Goal: Task Accomplishment & Management: Use online tool/utility

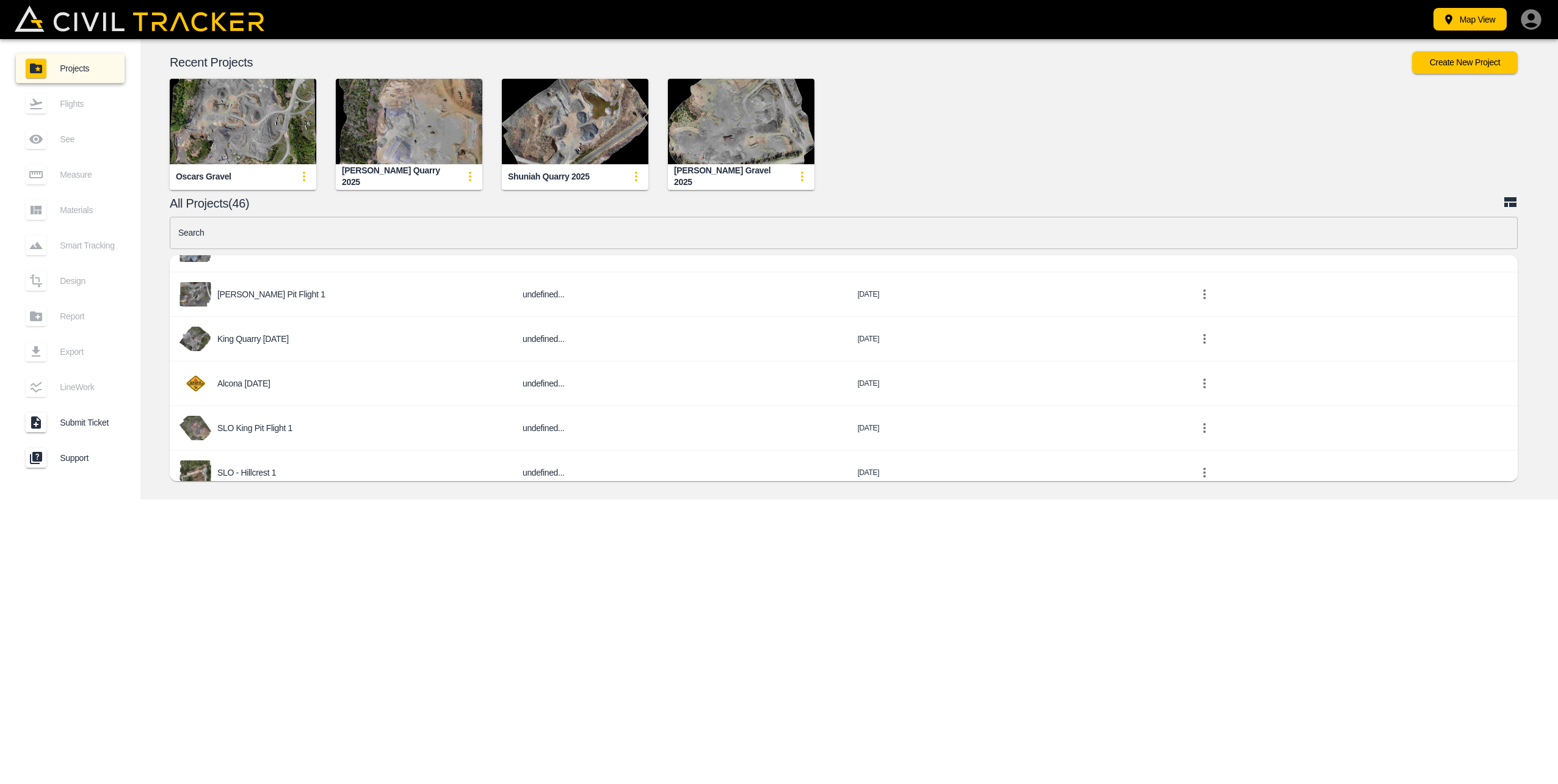
scroll to position [1282, 0]
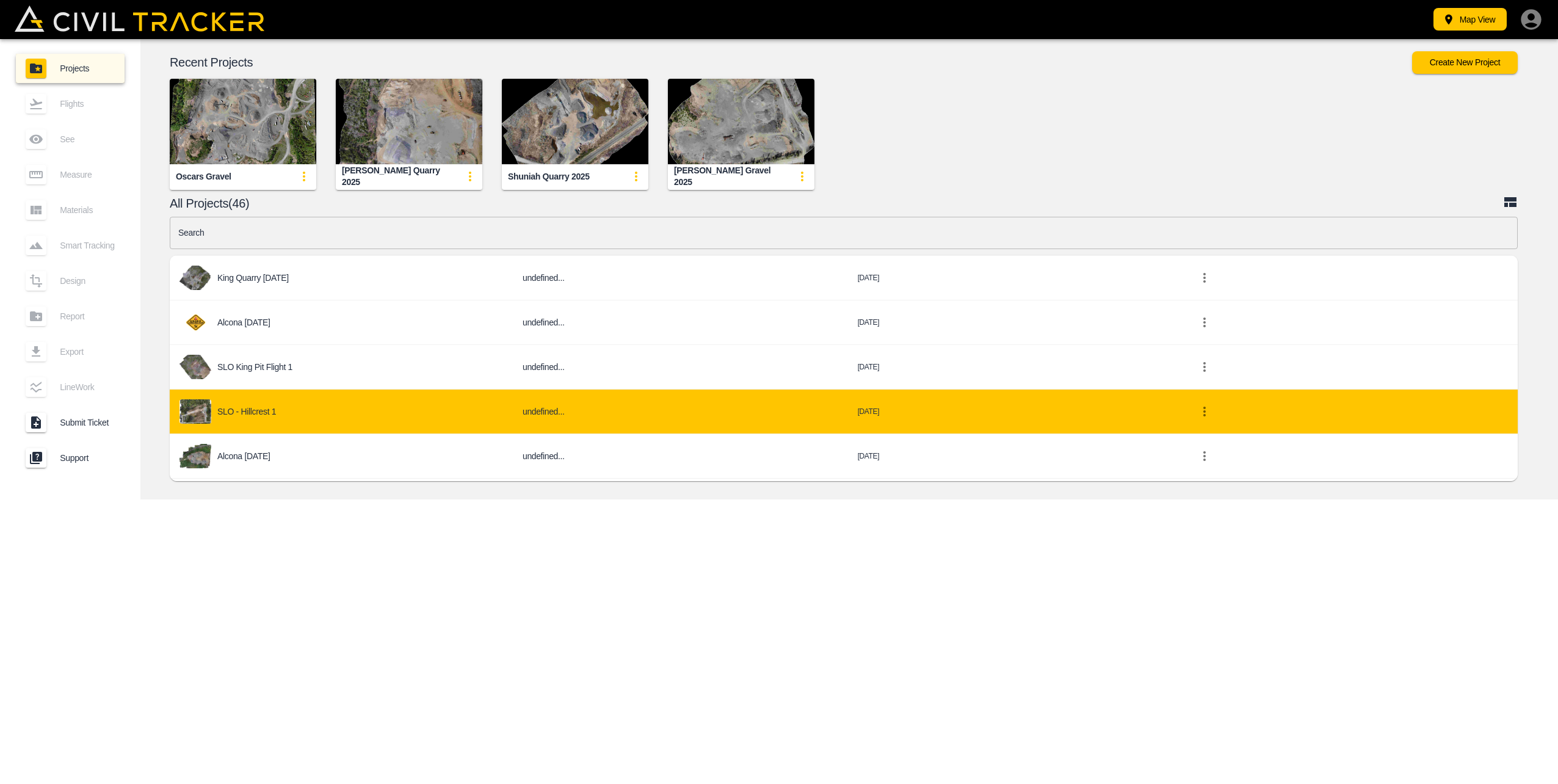
click at [309, 399] on div "SLO - Hillcrest 1" at bounding box center [341, 411] width 324 height 25
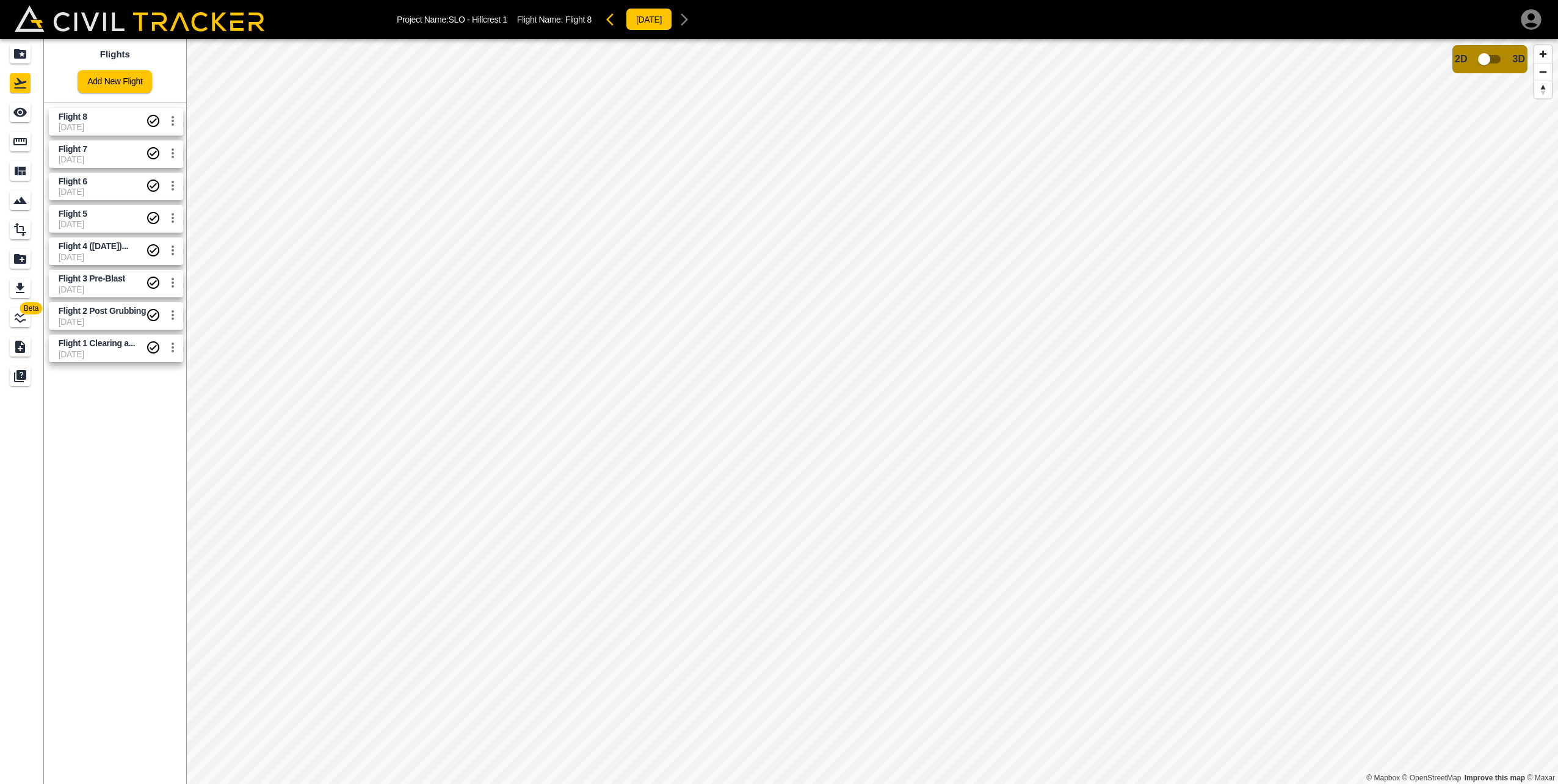
click at [101, 120] on span "Flight 8" at bounding box center [102, 117] width 88 height 12
click at [1485, 57] on input "checkbox" at bounding box center [1484, 59] width 70 height 23
click at [1519, 53] on input "checkbox" at bounding box center [1521, 55] width 70 height 23
click at [27, 142] on icon "Measure" at bounding box center [20, 141] width 13 height 7
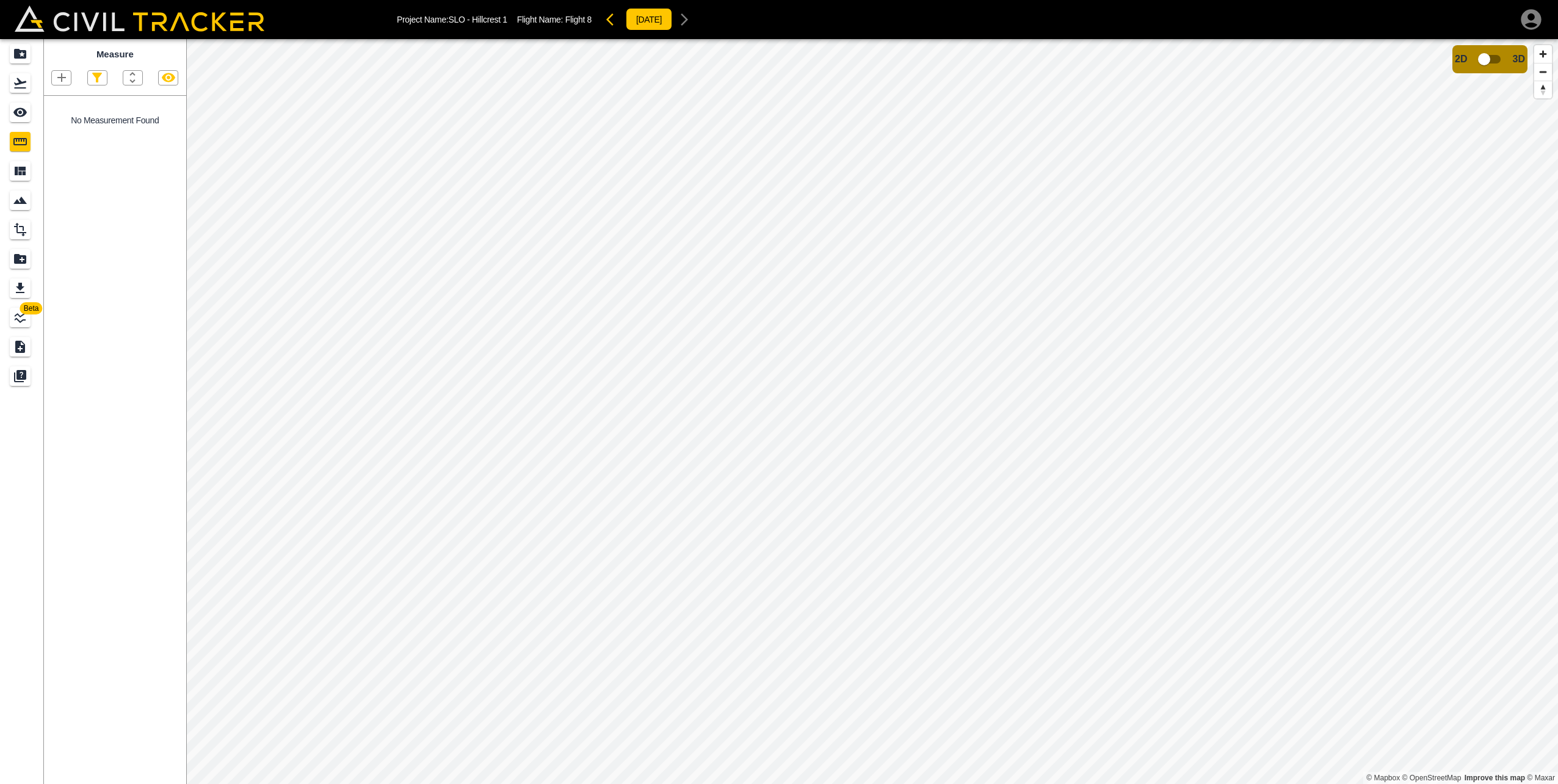
click at [66, 78] on icon "button" at bounding box center [61, 77] width 15 height 15
click at [58, 133] on p "Polygon" at bounding box center [59, 136] width 30 height 10
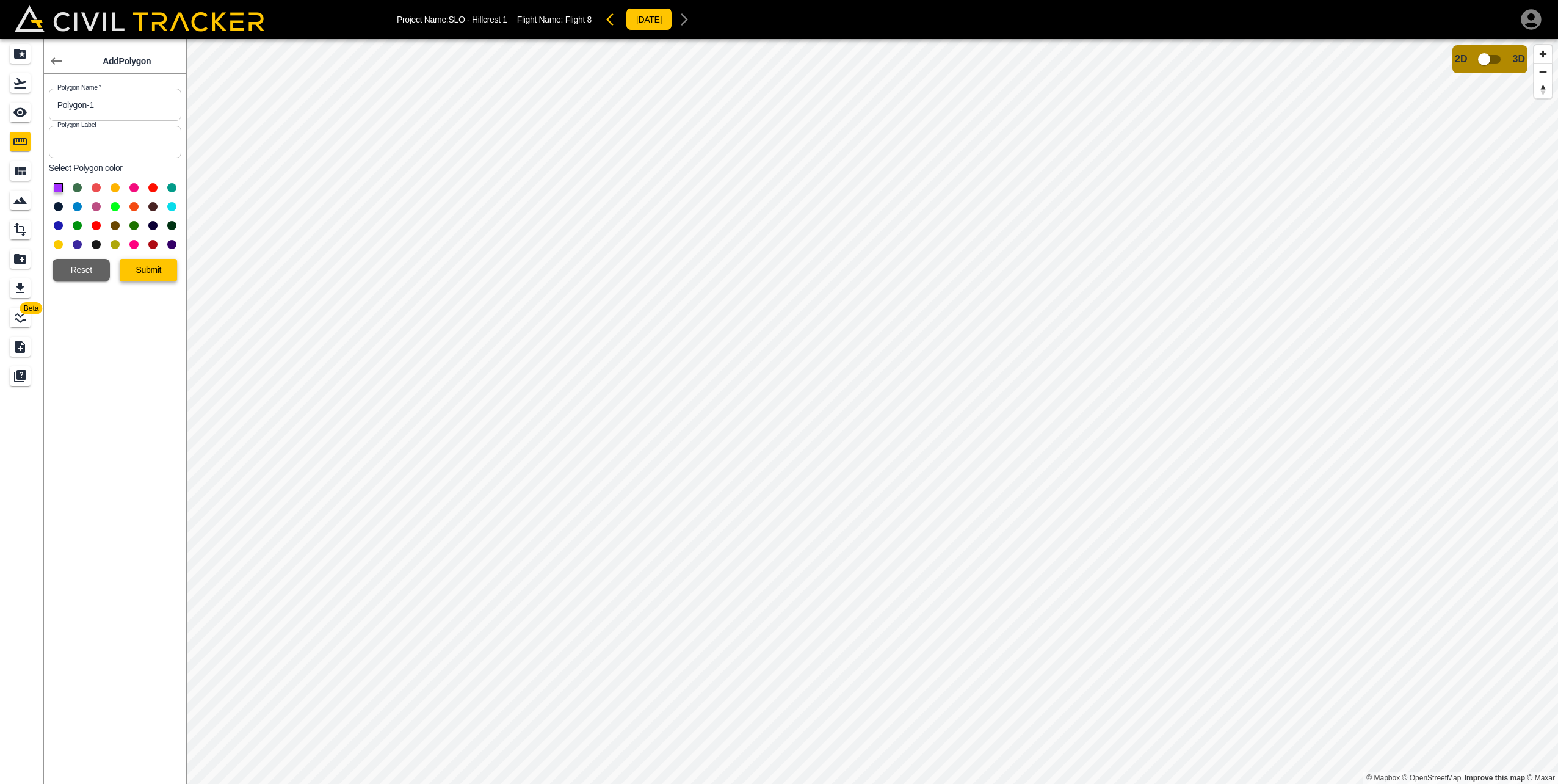
click at [152, 264] on button "Submit" at bounding box center [148, 270] width 58 height 22
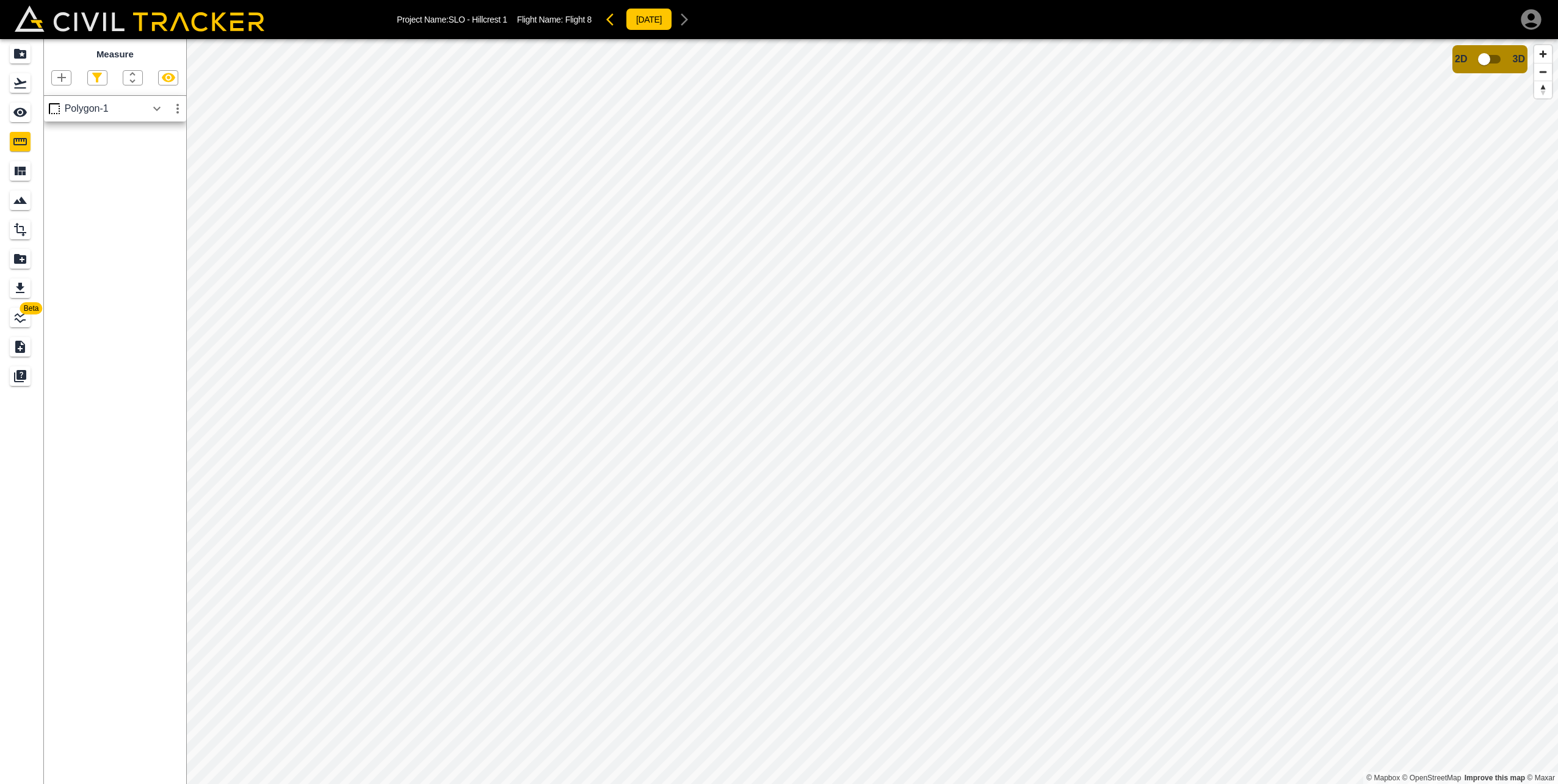
click at [164, 115] on icon "button" at bounding box center [157, 108] width 15 height 15
click at [62, 73] on icon "button" at bounding box center [61, 77] width 15 height 15
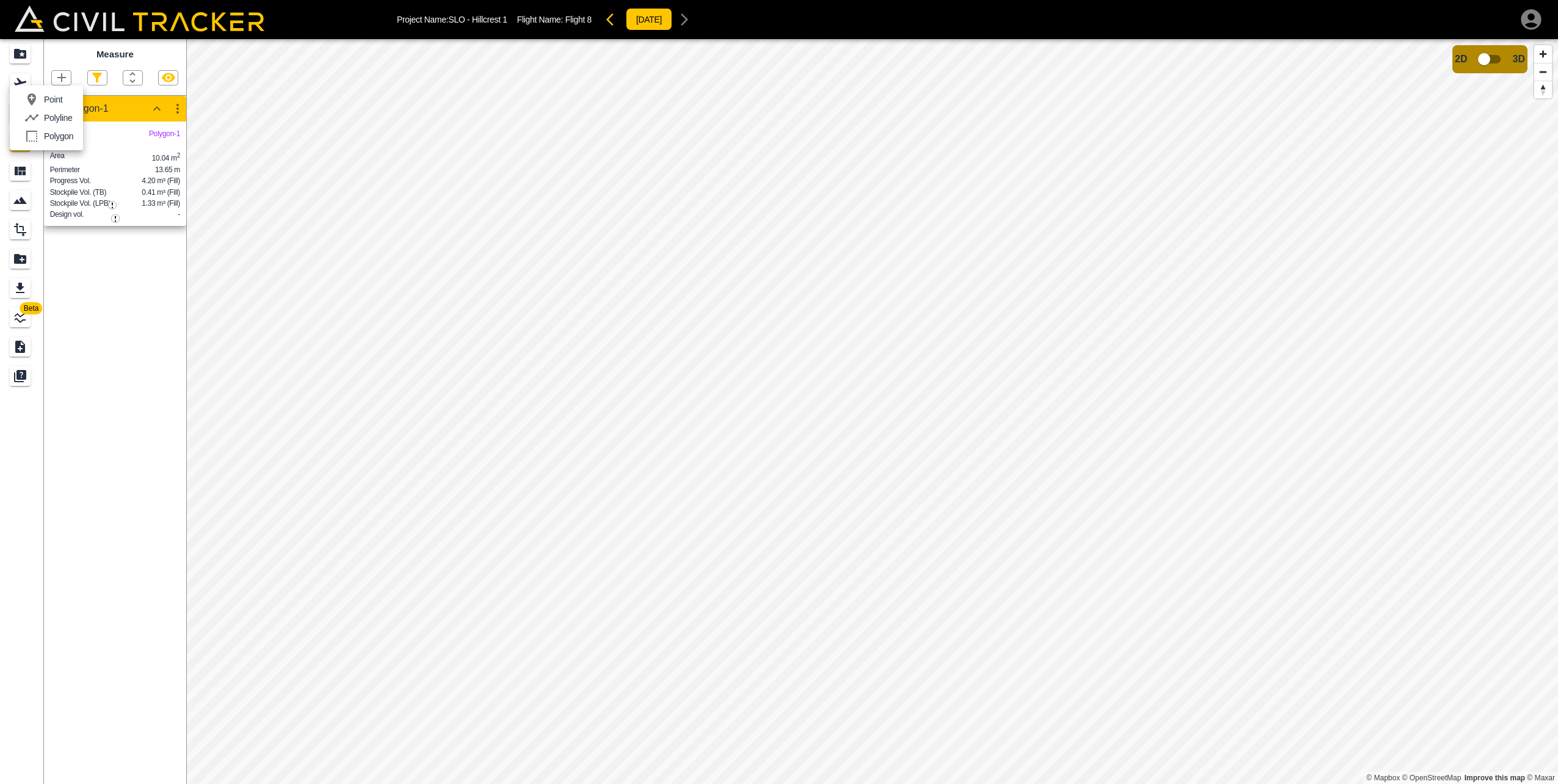
click at [56, 142] on div "Polygon" at bounding box center [46, 136] width 53 height 25
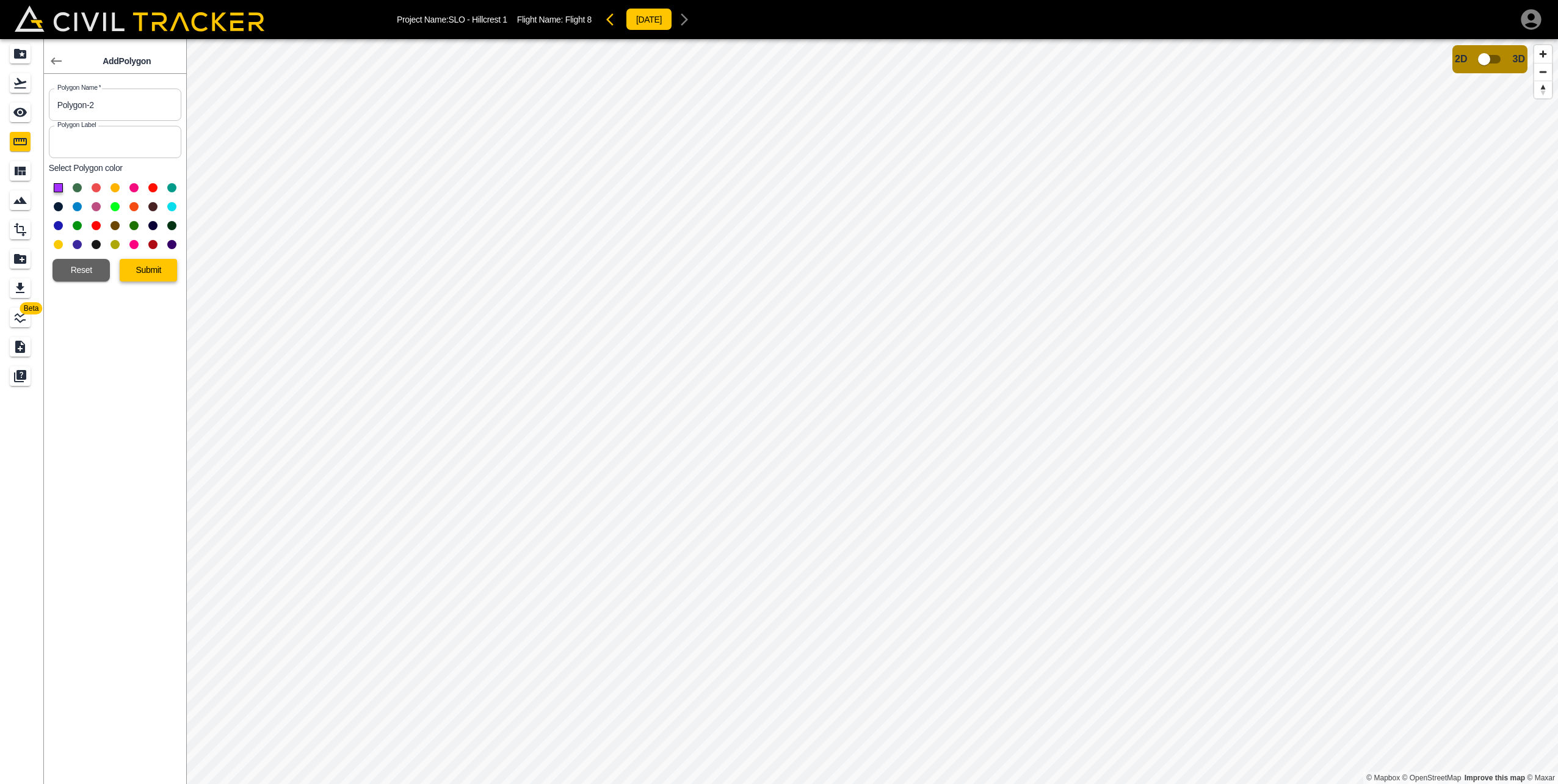
click at [152, 277] on button "Submit" at bounding box center [148, 270] width 58 height 22
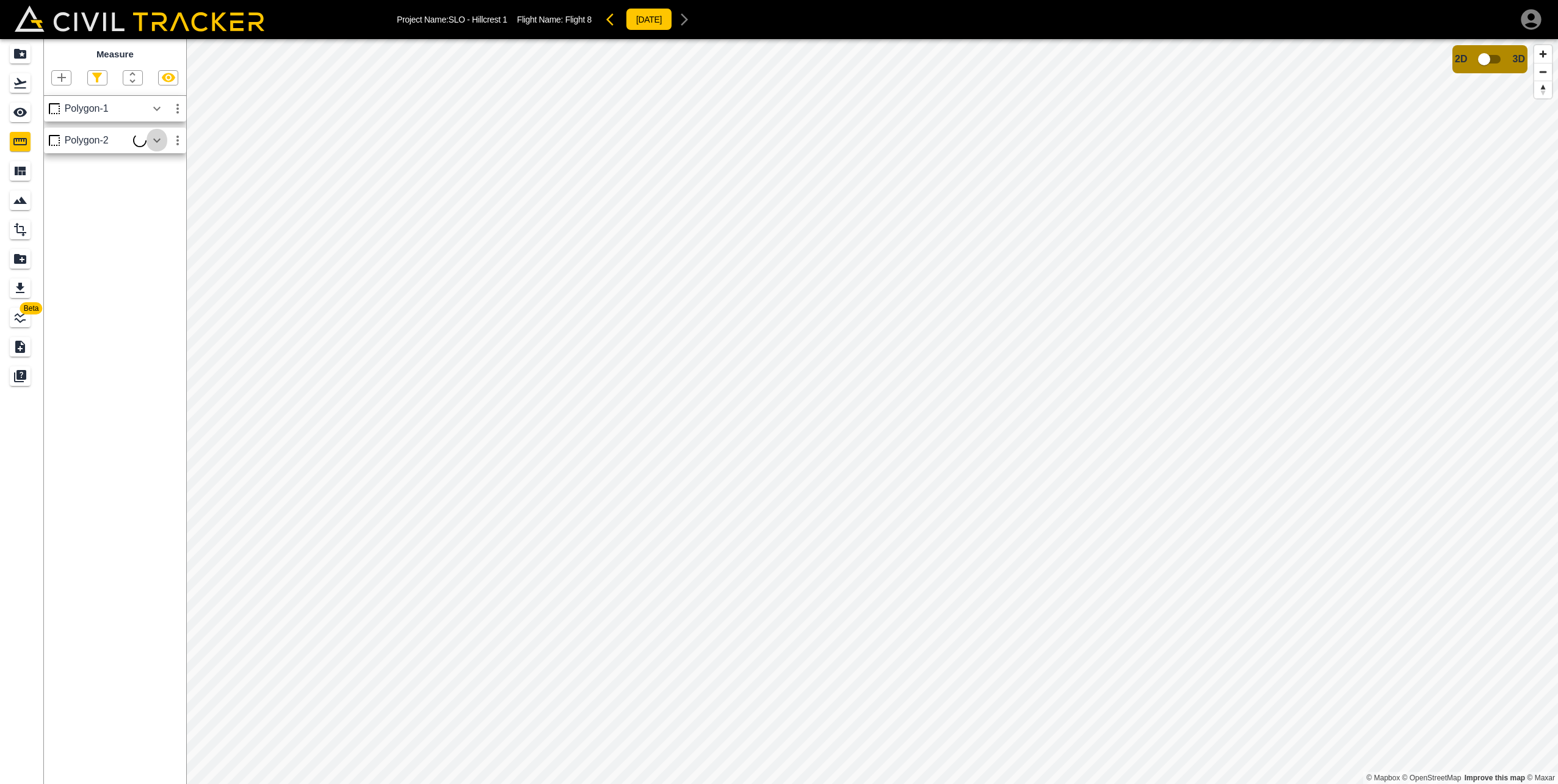
click at [160, 135] on icon "button" at bounding box center [157, 140] width 15 height 15
click at [161, 145] on icon "button" at bounding box center [157, 140] width 15 height 15
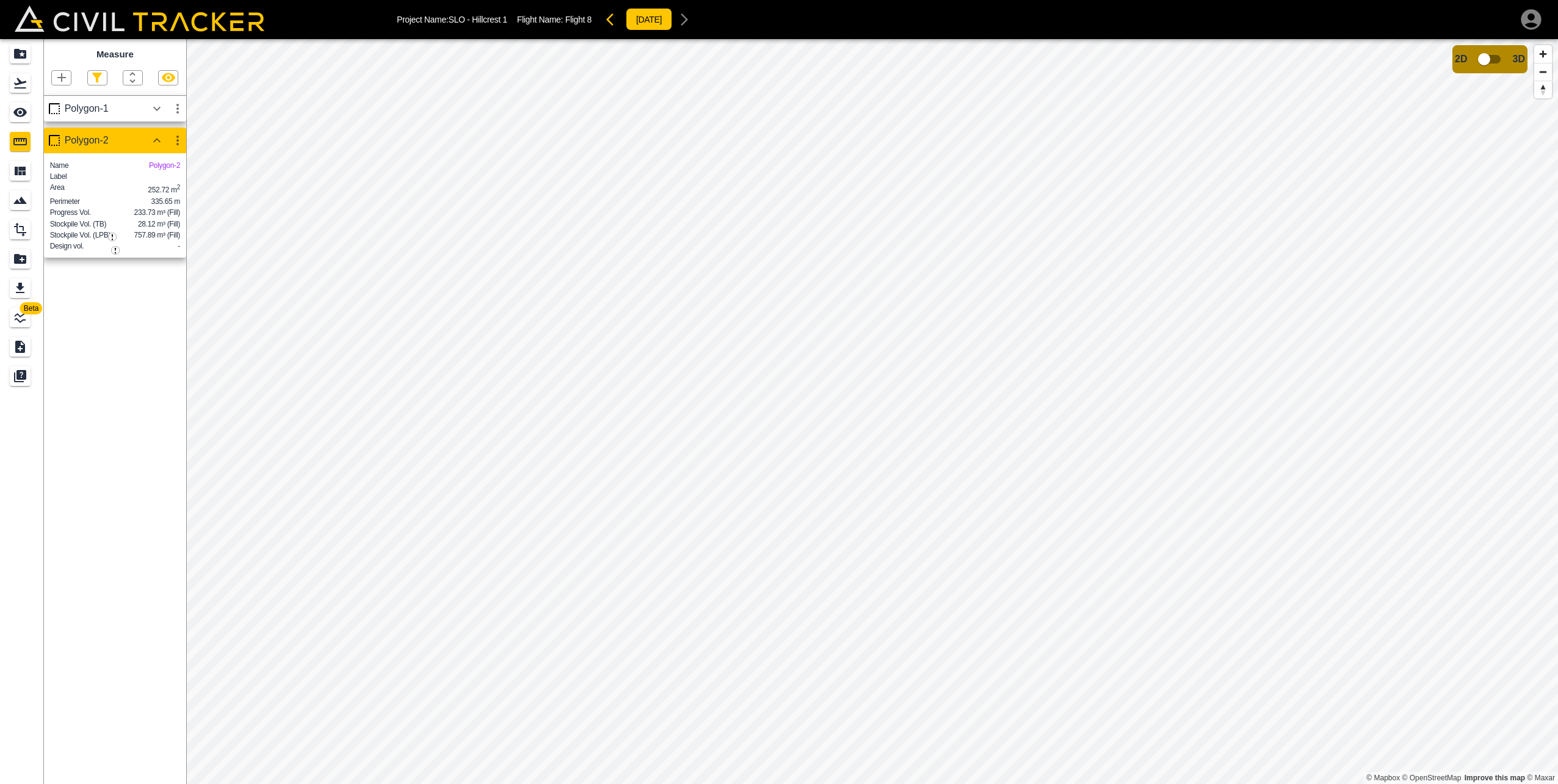
click at [167, 115] on div at bounding box center [167, 108] width 41 height 25
